Goal: Task Accomplishment & Management: Manage account settings

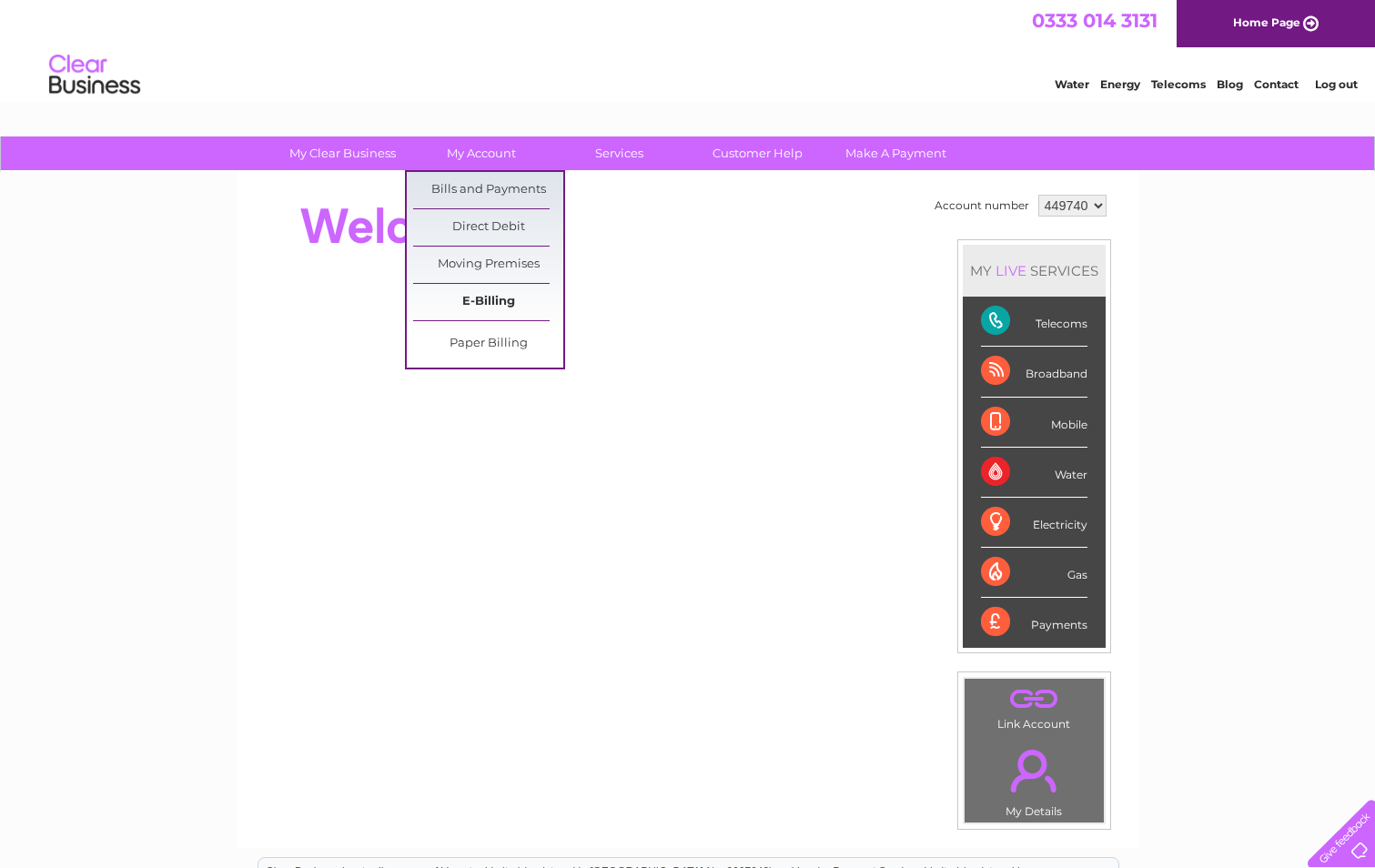
click at [521, 298] on link "E-Billing" at bounding box center [488, 302] width 150 height 36
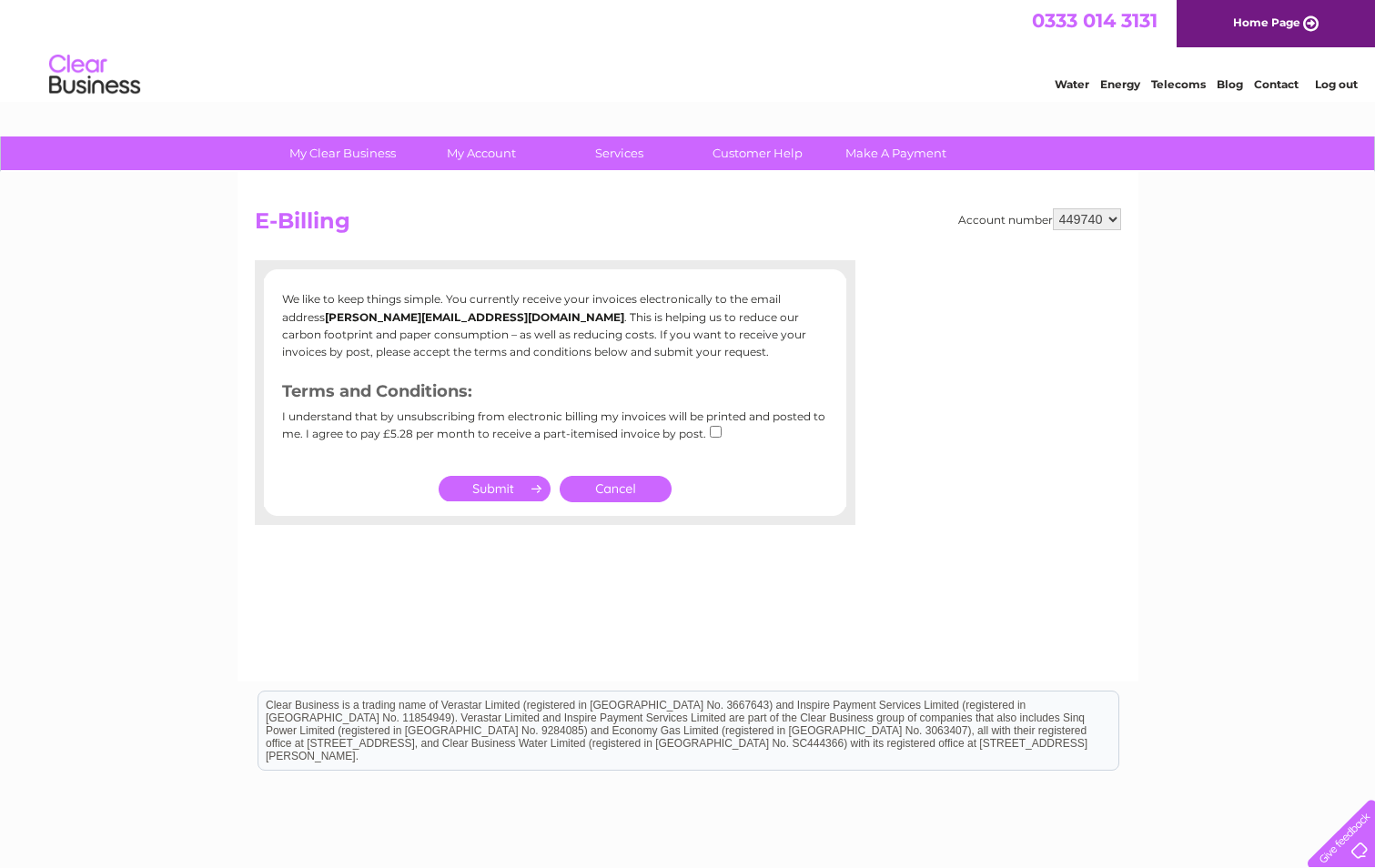
drag, startPoint x: 0, startPoint y: 0, endPoint x: 494, endPoint y: 300, distance: 578.0
click at [494, 300] on p "We like to keep things simple. You currently receive your invoices electronical…" at bounding box center [555, 325] width 546 height 70
click at [484, 488] on input "submit" at bounding box center [494, 488] width 112 height 26
click at [614, 494] on link "Cancel" at bounding box center [615, 489] width 112 height 27
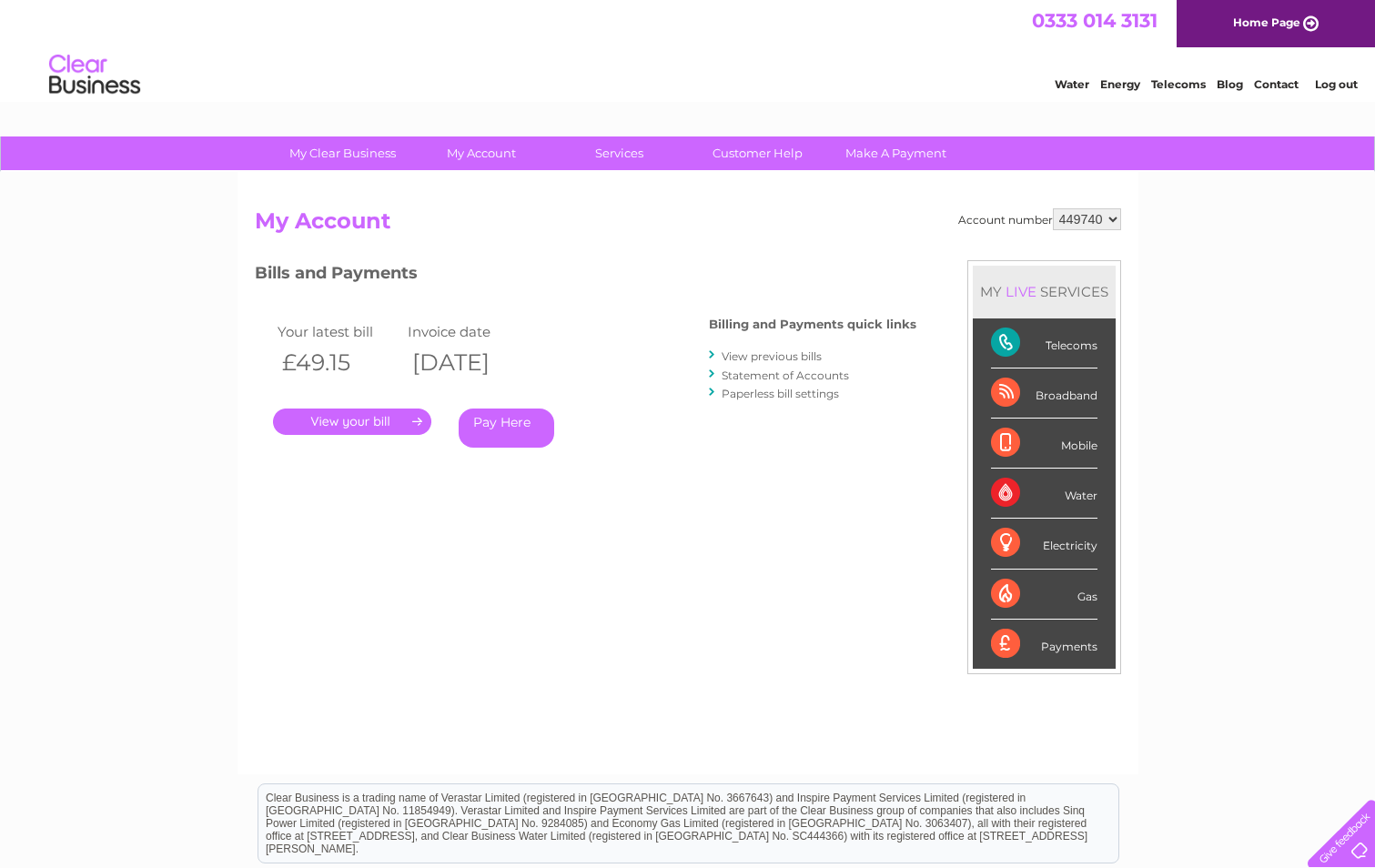
click at [365, 414] on link "." at bounding box center [352, 422] width 159 height 27
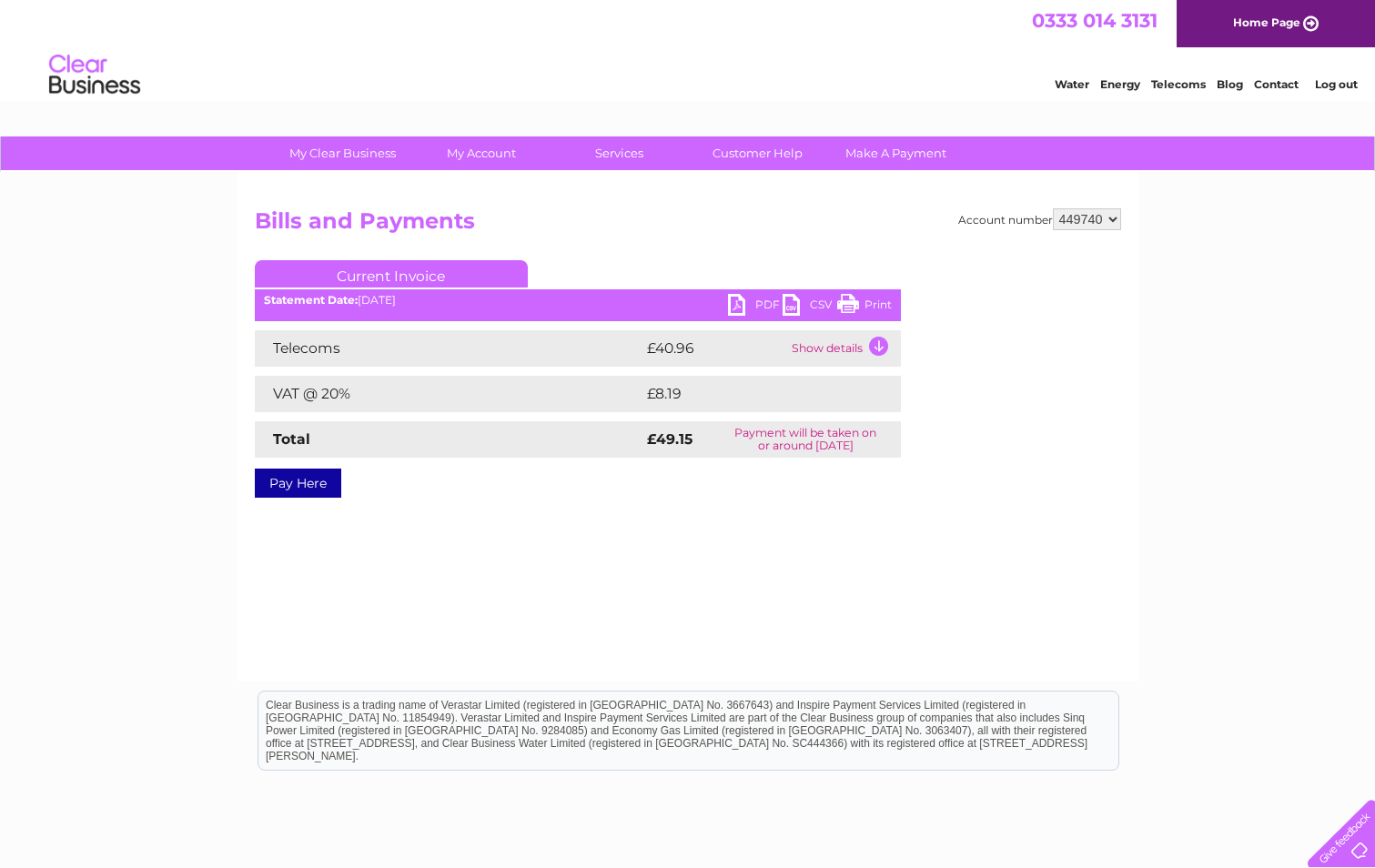
click at [731, 311] on link "PDF" at bounding box center [754, 307] width 55 height 27
